Goal: Find specific page/section: Find specific page/section

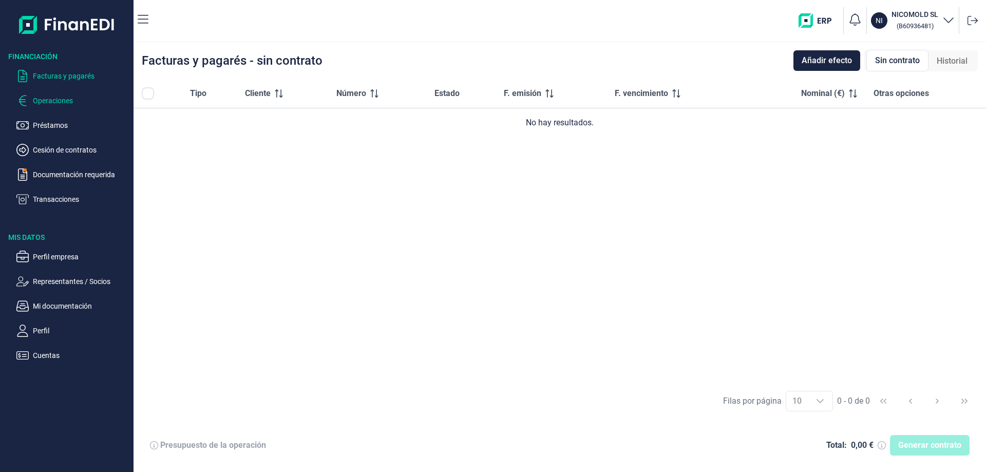
click at [55, 100] on p "Operaciones" at bounding box center [81, 100] width 97 height 12
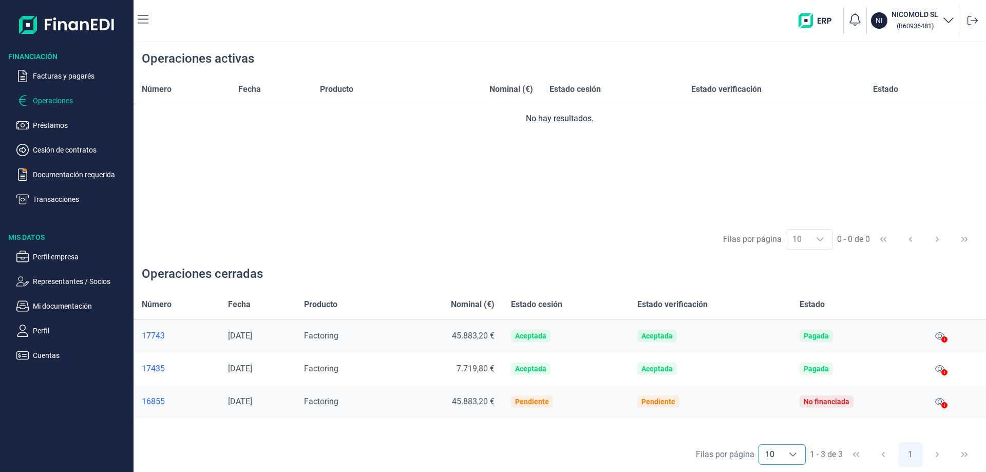
click at [792, 456] on icon "Choose" at bounding box center [792, 454] width 7 height 4
click at [775, 437] on li "20" at bounding box center [781, 432] width 47 height 25
type input "20"
click at [63, 199] on p "Transacciones" at bounding box center [81, 199] width 97 height 12
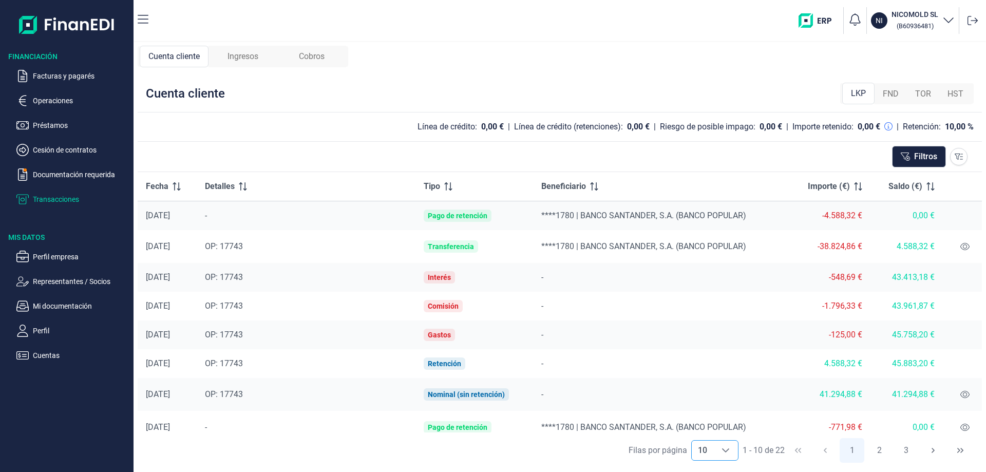
click at [727, 452] on icon "Choose" at bounding box center [726, 450] width 8 height 8
click at [711, 424] on li "20" at bounding box center [714, 427] width 47 height 25
click at [751, 450] on icon "Choose" at bounding box center [752, 450] width 7 height 4
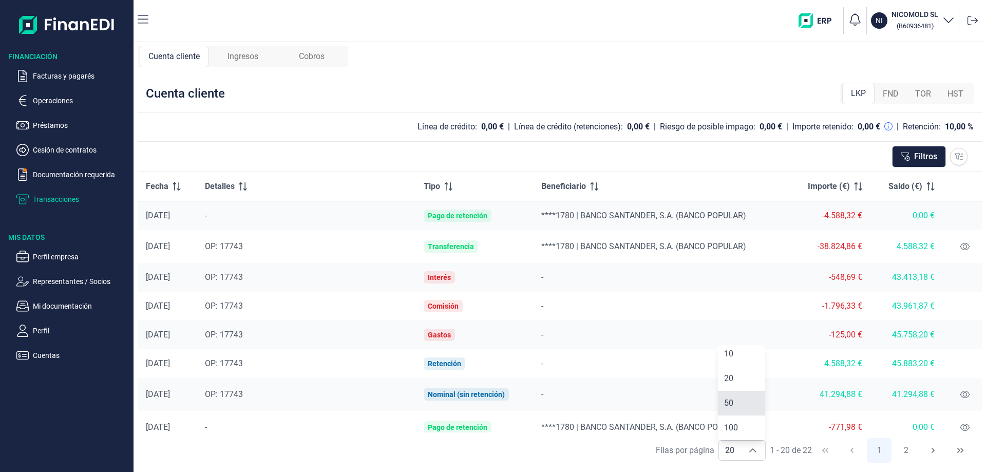
drag, startPoint x: 732, startPoint y: 401, endPoint x: 741, endPoint y: 404, distance: 9.7
click at [732, 401] on span "50" at bounding box center [728, 403] width 9 height 10
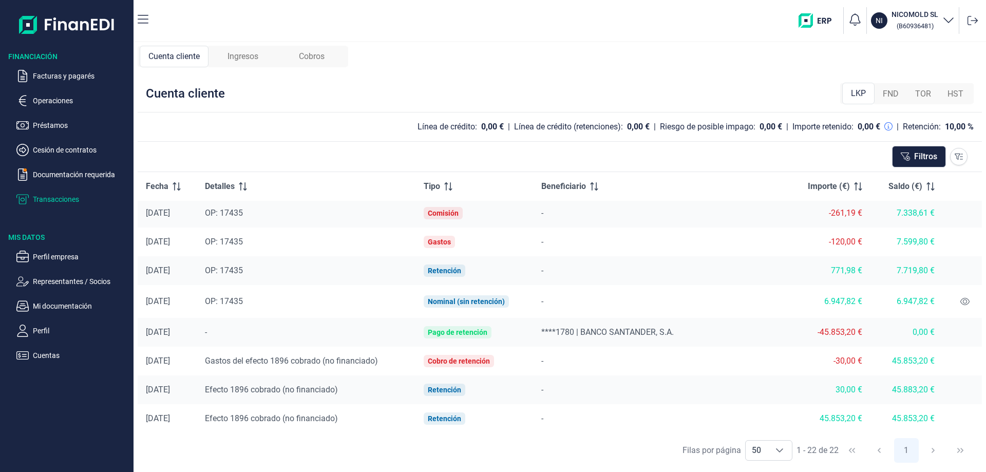
scroll to position [426, 0]
click at [779, 449] on icon "Choose" at bounding box center [779, 450] width 8 height 8
click at [761, 425] on span "100" at bounding box center [758, 428] width 14 height 10
type input "100"
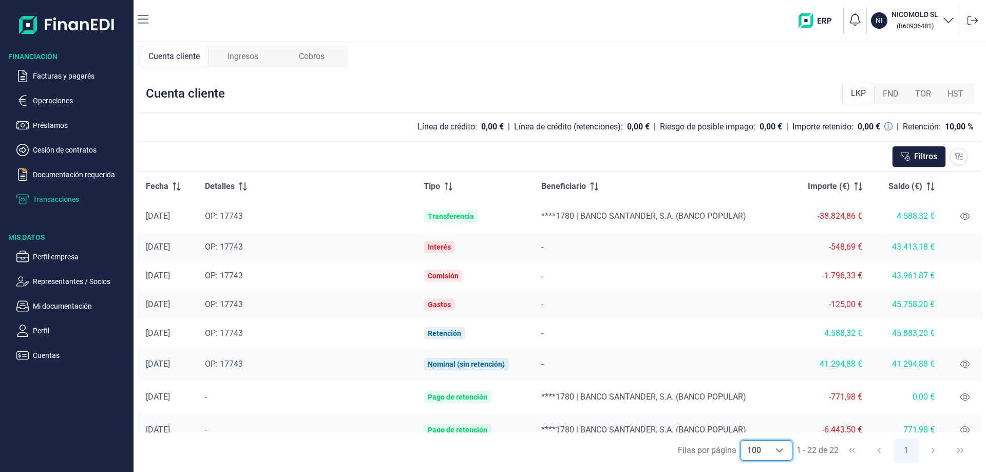
scroll to position [0, 0]
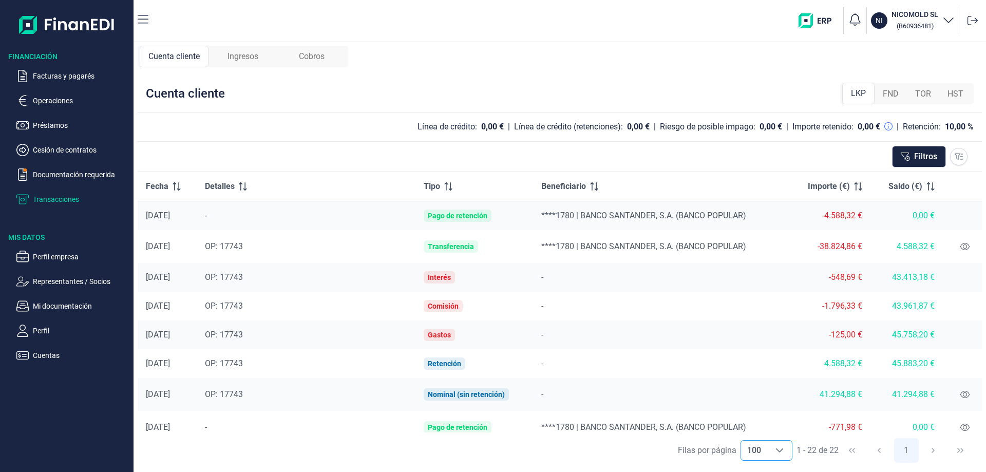
drag, startPoint x: 623, startPoint y: 91, endPoint x: 705, endPoint y: 63, distance: 86.2
click at [705, 63] on div "Cuenta cliente Ingresos Cobros Cuenta cliente LKP FND TOR HST Línea de crédito:…" at bounding box center [560, 257] width 852 height 430
